Goal: Information Seeking & Learning: Compare options

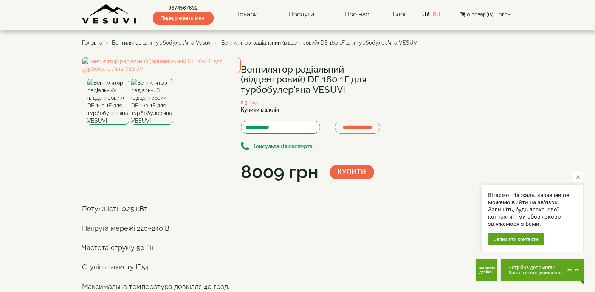
click at [577, 174] on button "close button" at bounding box center [578, 177] width 11 height 11
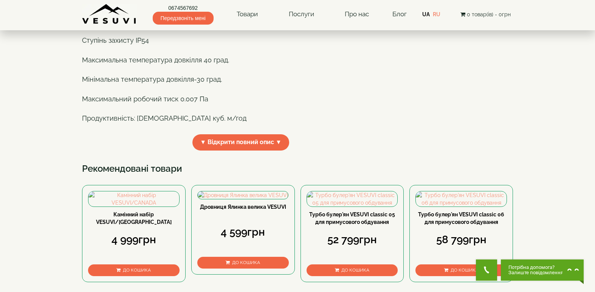
scroll to position [198, 0]
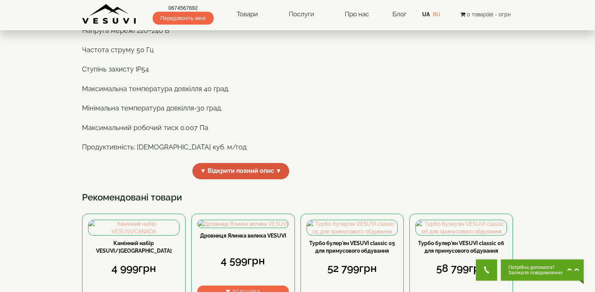
click at [241, 179] on span "▼ Відкрити повний опис ▼" at bounding box center [240, 171] width 97 height 16
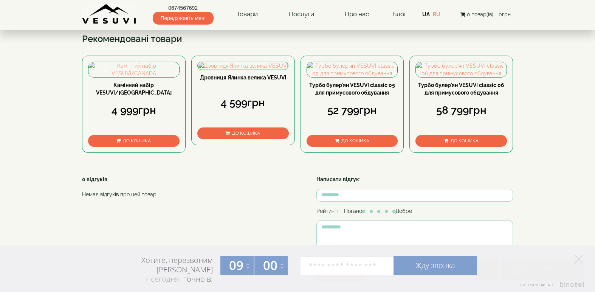
scroll to position [435, 0]
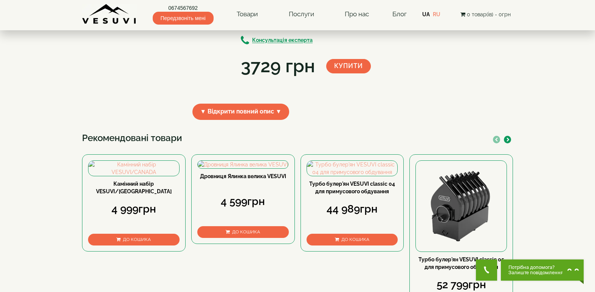
scroll to position [111, 0]
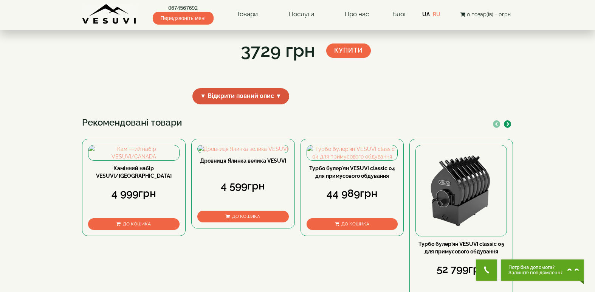
click at [259, 104] on span "▼ Відкрити повний опис ▼" at bounding box center [240, 96] width 97 height 16
click at [259, 104] on span "▲ Приховати опис ▲" at bounding box center [240, 96] width 79 height 16
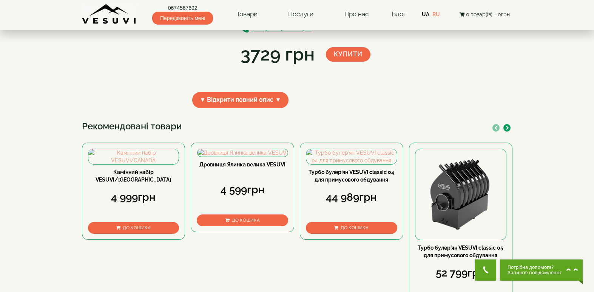
scroll to position [0, 0]
